Goal: Information Seeking & Learning: Learn about a topic

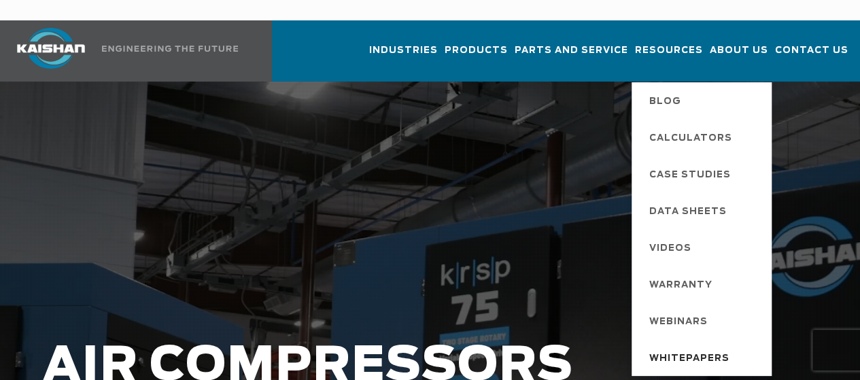
click at [649, 347] on span "Whitepapers" at bounding box center [689, 358] width 80 height 23
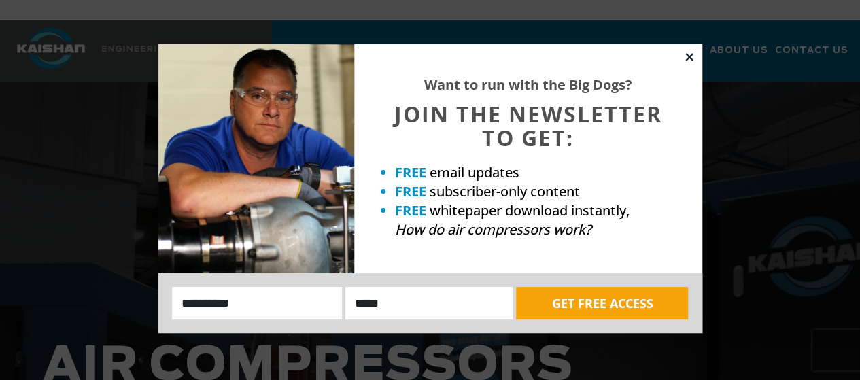
click at [689, 54] on icon at bounding box center [689, 57] width 12 height 12
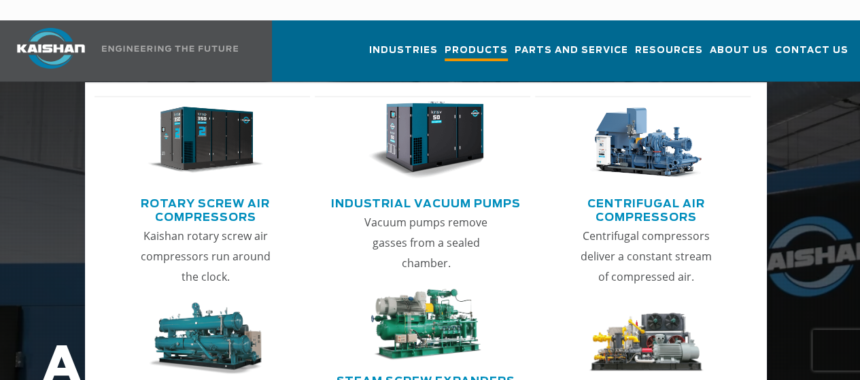
click at [445, 43] on span "Products" at bounding box center [476, 52] width 63 height 18
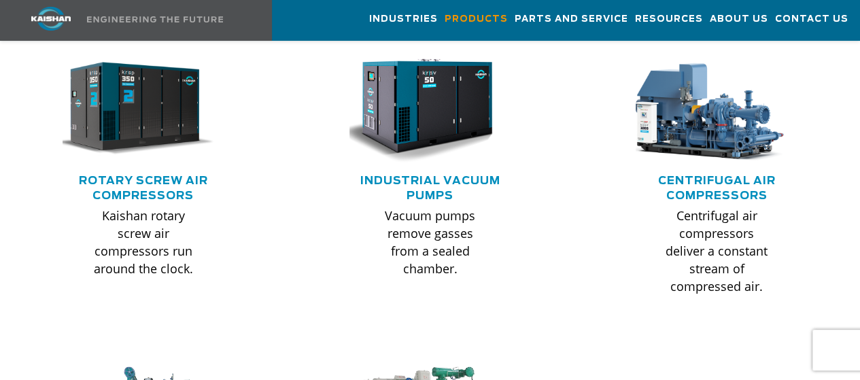
scroll to position [922, 0]
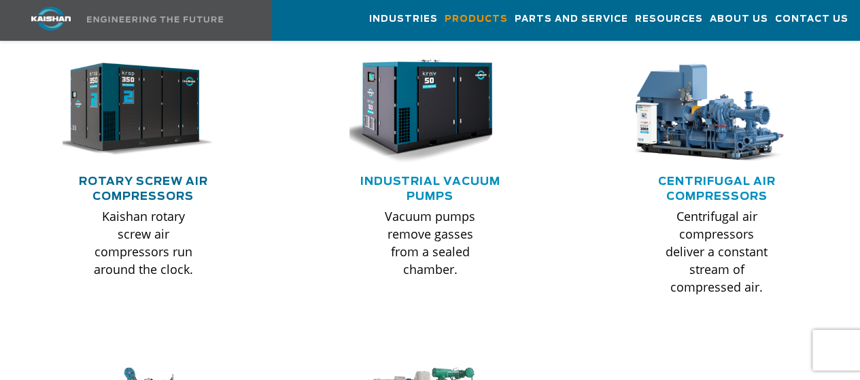
click at [148, 177] on link "Rotary Screw Air Compressors" at bounding box center [143, 189] width 129 height 26
